Goal: Navigation & Orientation: Find specific page/section

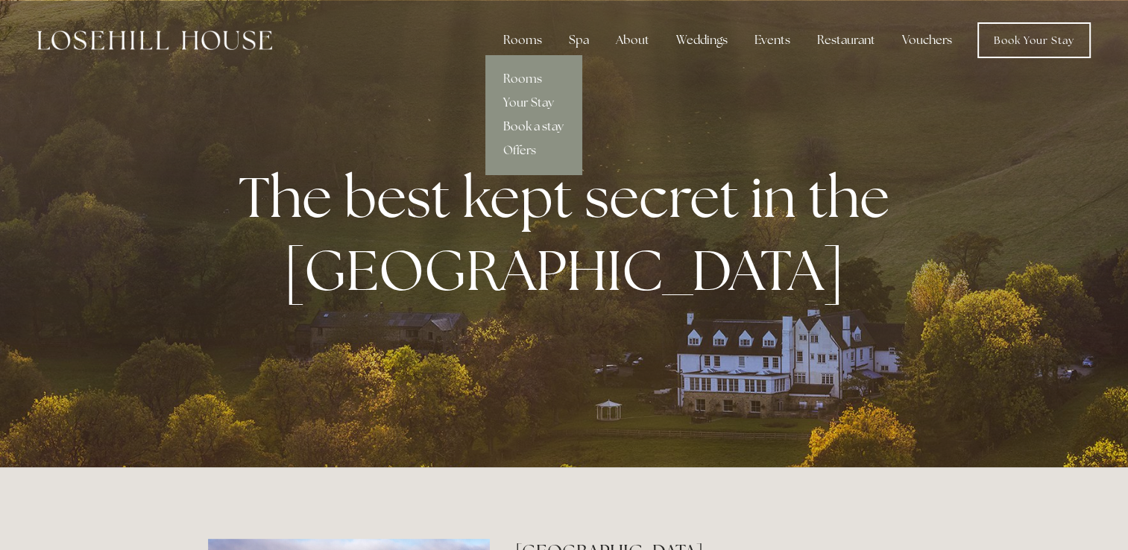
click at [528, 127] on link "Book a stay" at bounding box center [533, 127] width 96 height 24
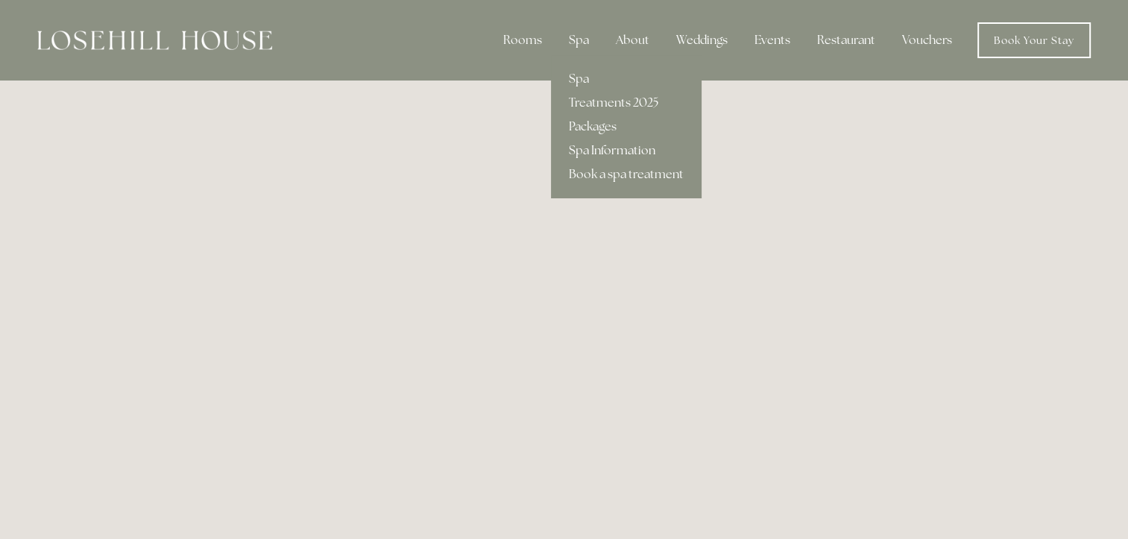
click at [581, 156] on link "Spa Information" at bounding box center [626, 151] width 151 height 24
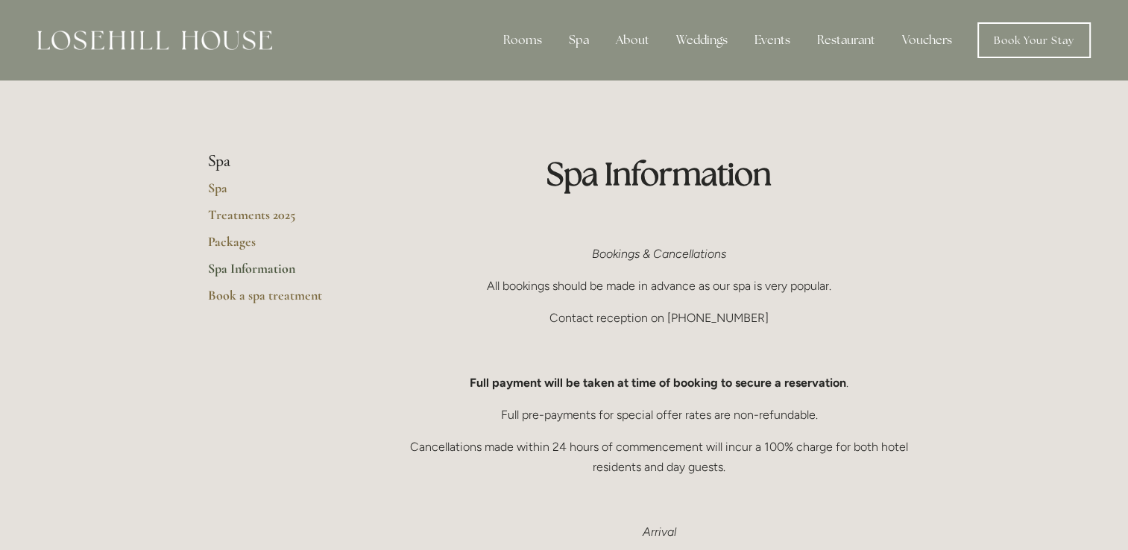
click at [162, 58] on div "Rooms Rooms Your Stay Book a stay Offers Spa About" at bounding box center [564, 40] width 1098 height 80
click at [141, 50] on div at bounding box center [154, 40] width 235 height 36
click at [131, 44] on img at bounding box center [154, 40] width 235 height 19
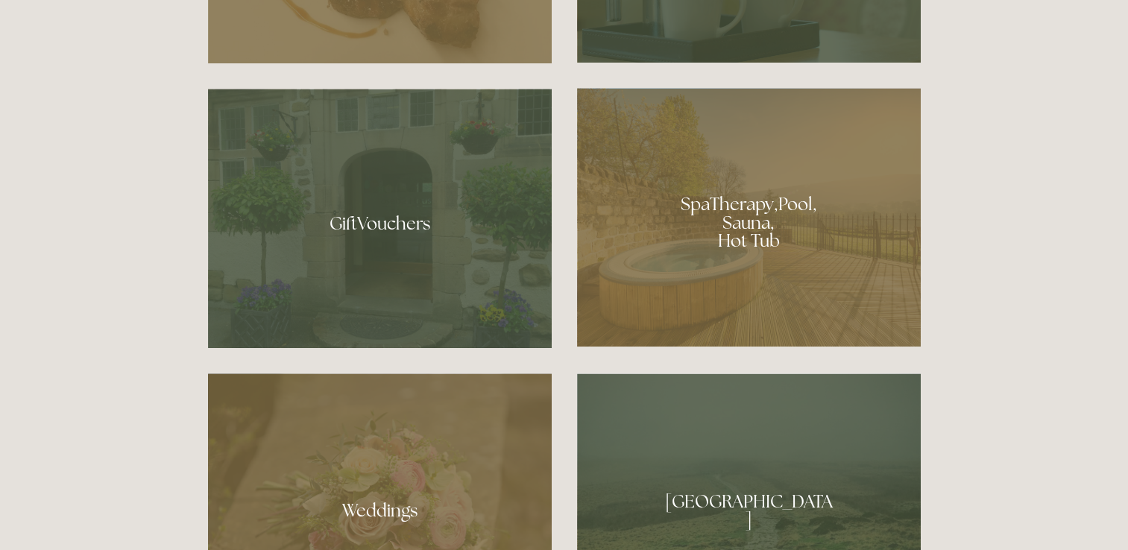
scroll to position [1106, 0]
click at [739, 227] on div at bounding box center [749, 217] width 344 height 259
